Goal: Check status

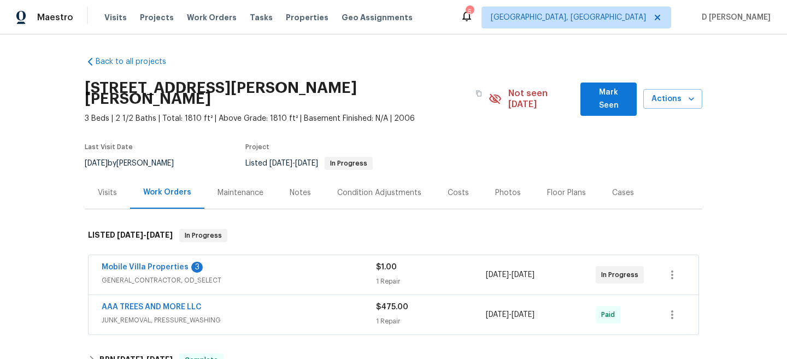
click at [219, 263] on div "Mobile Villa Properties 3" at bounding box center [239, 268] width 274 height 13
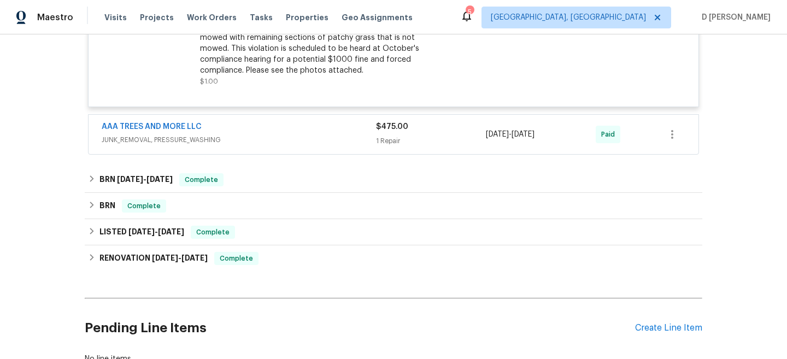
scroll to position [134, 0]
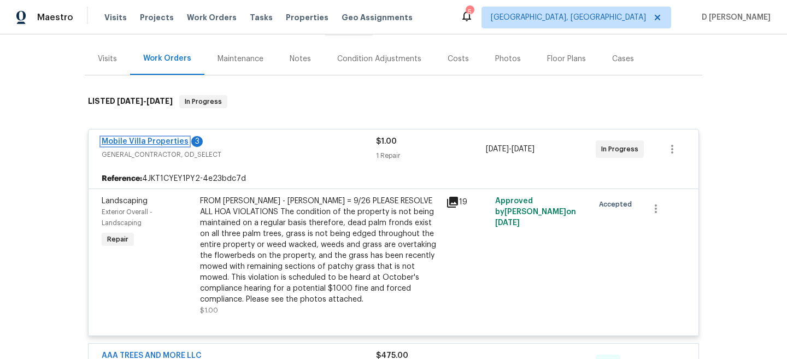
click at [152, 138] on link "Mobile Villa Properties" at bounding box center [145, 142] width 87 height 8
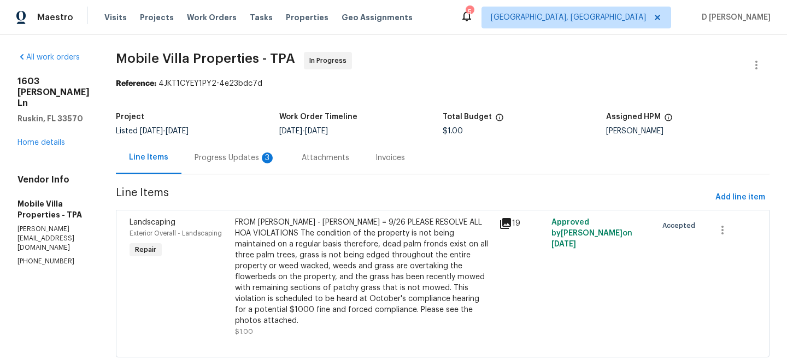
click at [210, 166] on div "Progress Updates 3" at bounding box center [234, 158] width 107 height 32
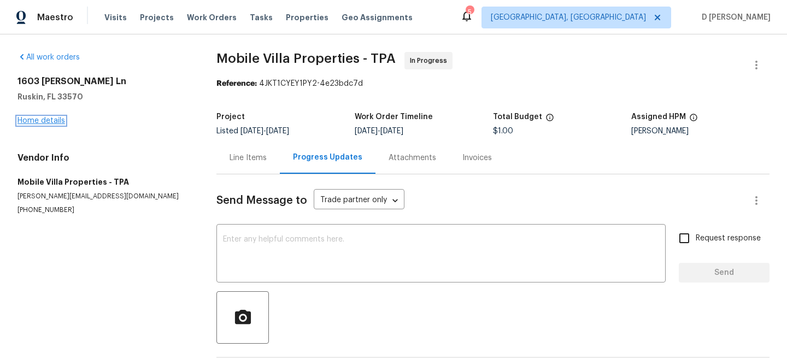
click at [42, 121] on link "Home details" at bounding box center [41, 121] width 48 height 8
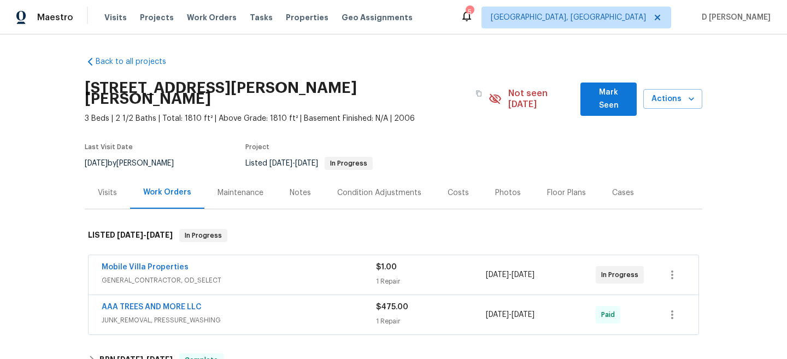
click at [262, 275] on span "GENERAL_CONTRACTOR, OD_SELECT" at bounding box center [239, 280] width 274 height 11
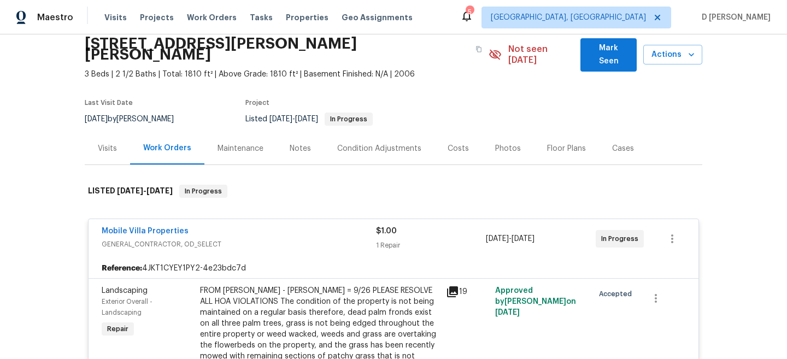
scroll to position [114, 0]
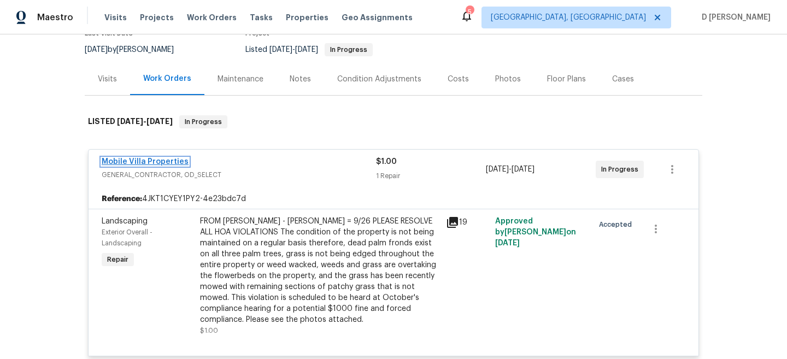
click at [147, 158] on link "Mobile Villa Properties" at bounding box center [145, 162] width 87 height 8
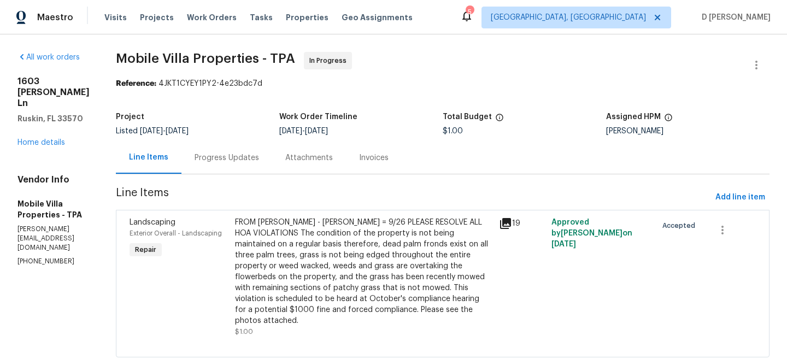
click at [211, 161] on div "Progress Updates" at bounding box center [227, 157] width 64 height 11
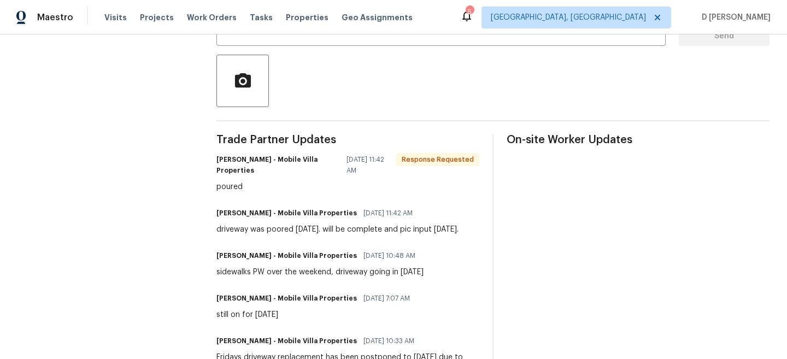
scroll to position [239, 0]
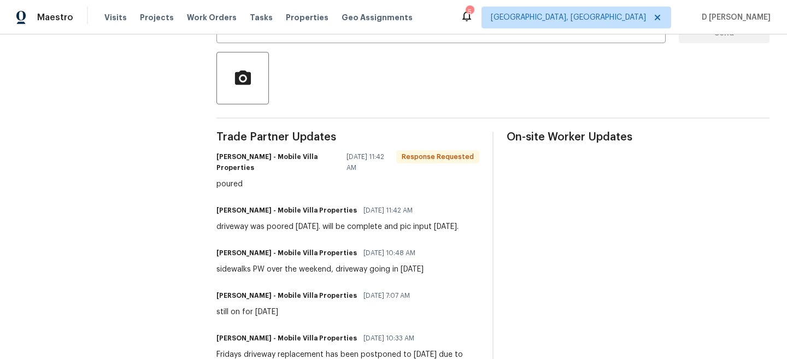
drag, startPoint x: 217, startPoint y: 226, endPoint x: 472, endPoint y: 224, distance: 255.2
click at [472, 224] on div "[PERSON_NAME] - Mobile Villa Properties [DATE] 11:42 AM driveway was poored [DA…" at bounding box center [347, 218] width 263 height 30
copy div "driveway was poored [DATE]. will be complete and pic input [DATE]."
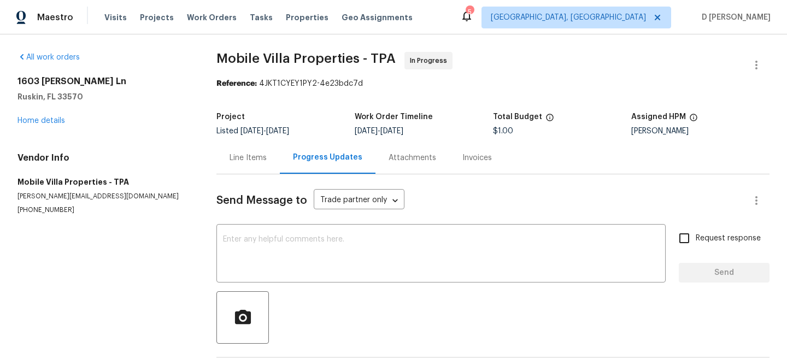
click at [29, 125] on div "[STREET_ADDRESS][PERSON_NAME][PERSON_NAME] Home details" at bounding box center [103, 101] width 173 height 50
click at [33, 119] on link "Home details" at bounding box center [41, 121] width 48 height 8
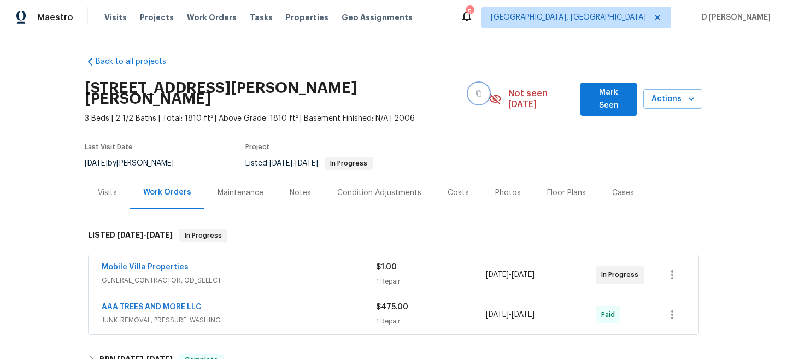
click at [476, 91] on icon "button" at bounding box center [478, 94] width 5 height 6
click at [169, 263] on link "Mobile Villa Properties" at bounding box center [145, 267] width 87 height 8
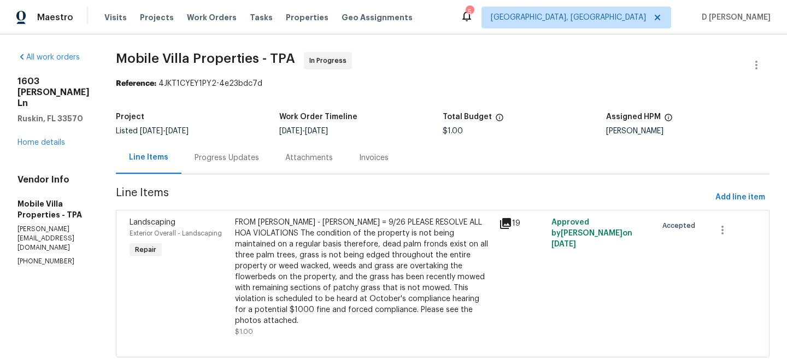
click at [210, 161] on div "Progress Updates" at bounding box center [227, 157] width 64 height 11
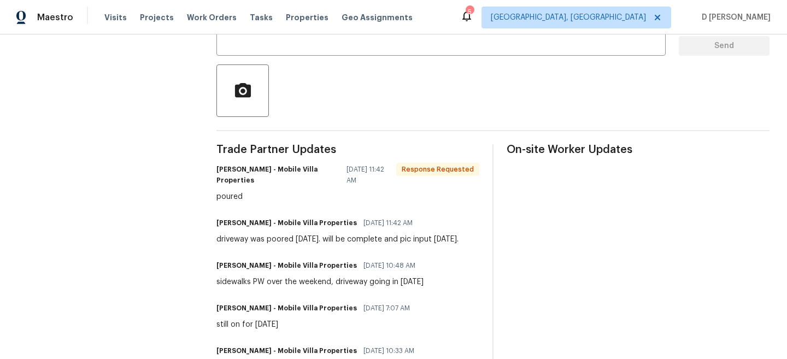
scroll to position [254, 0]
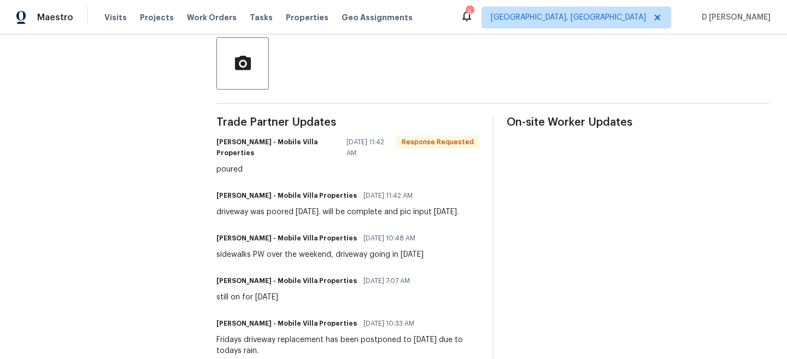
drag, startPoint x: 216, startPoint y: 209, endPoint x: 470, endPoint y: 215, distance: 254.1
click at [470, 215] on div "[PERSON_NAME] - Mobile Villa Properties [DATE] 11:42 AM driveway was poored [DA…" at bounding box center [347, 203] width 263 height 30
copy div "driveway was poored [DATE]. will be complete and pic input [DATE]."
